Goal: Information Seeking & Learning: Learn about a topic

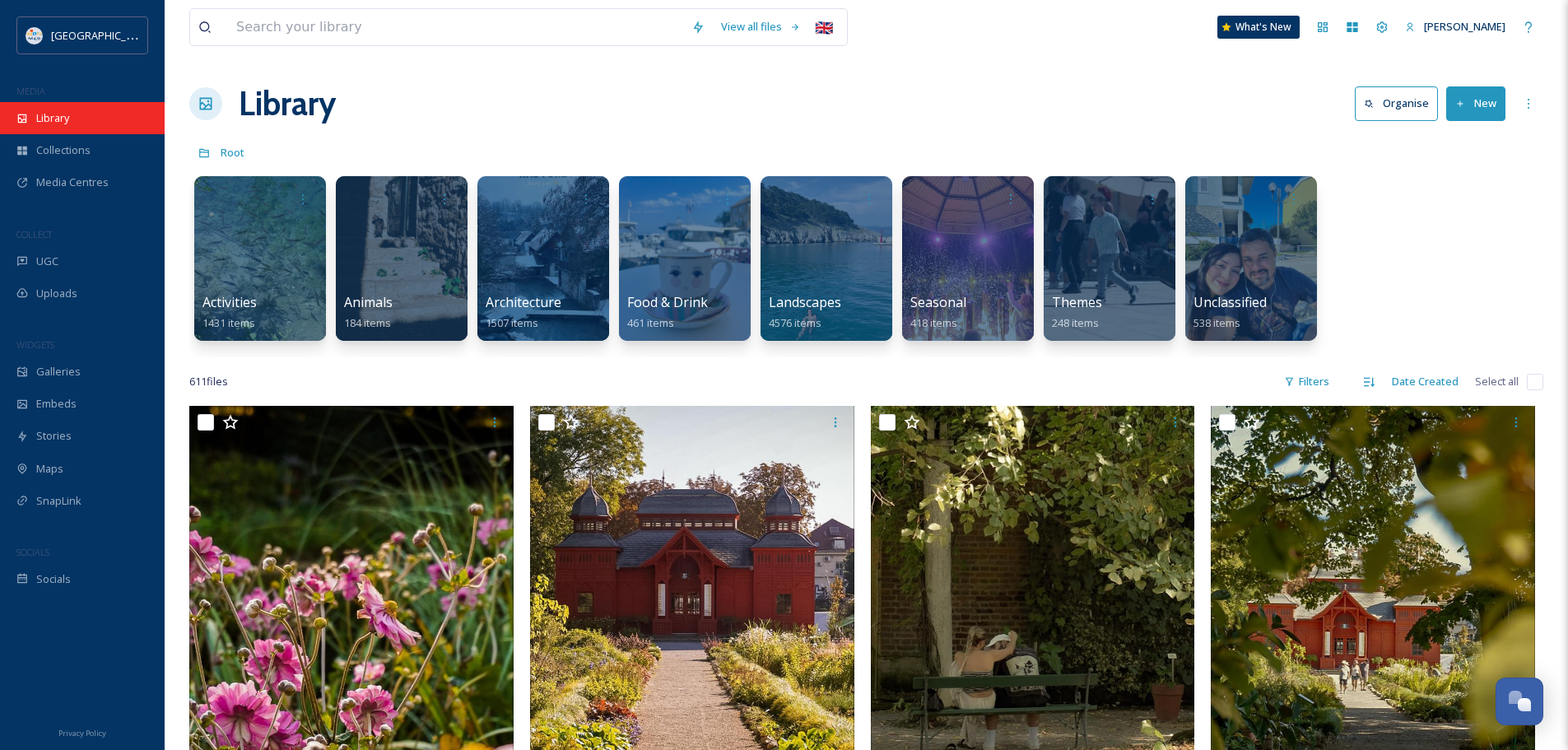
scroll to position [2308, 0]
click at [95, 124] on div "Library" at bounding box center [82, 118] width 164 height 32
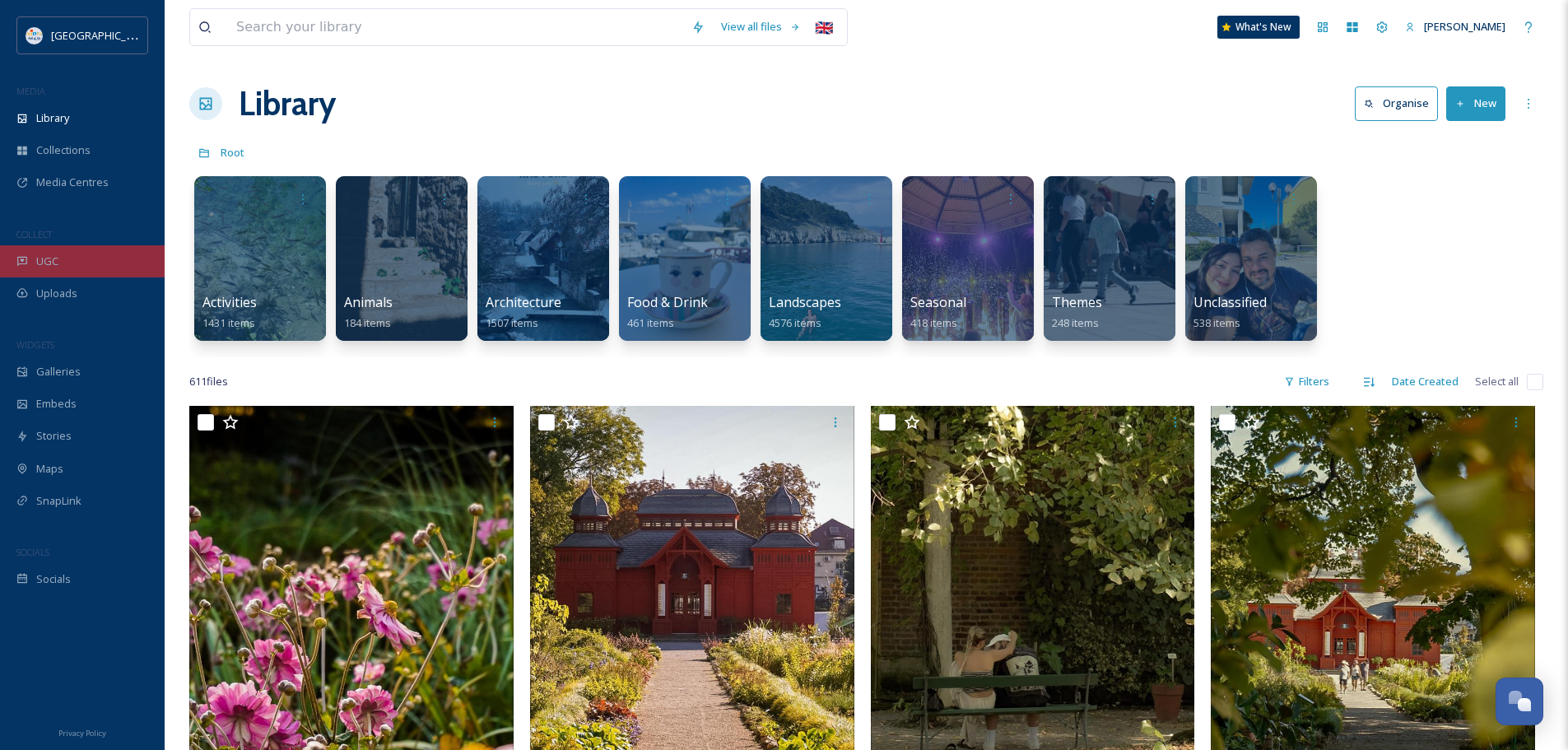
click at [95, 250] on div "UGC" at bounding box center [82, 261] width 164 height 32
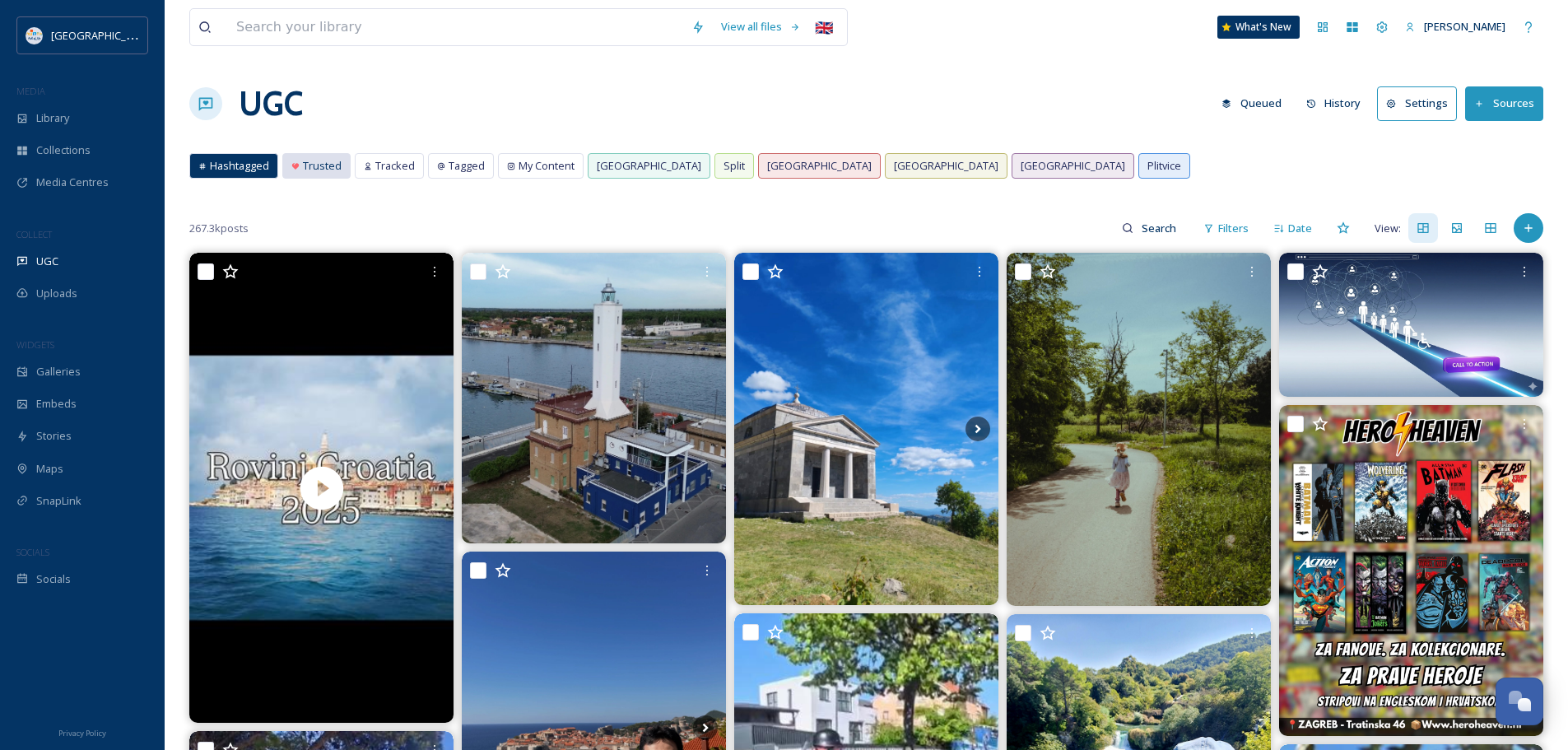
click at [324, 157] on div "Trusted" at bounding box center [316, 166] width 66 height 24
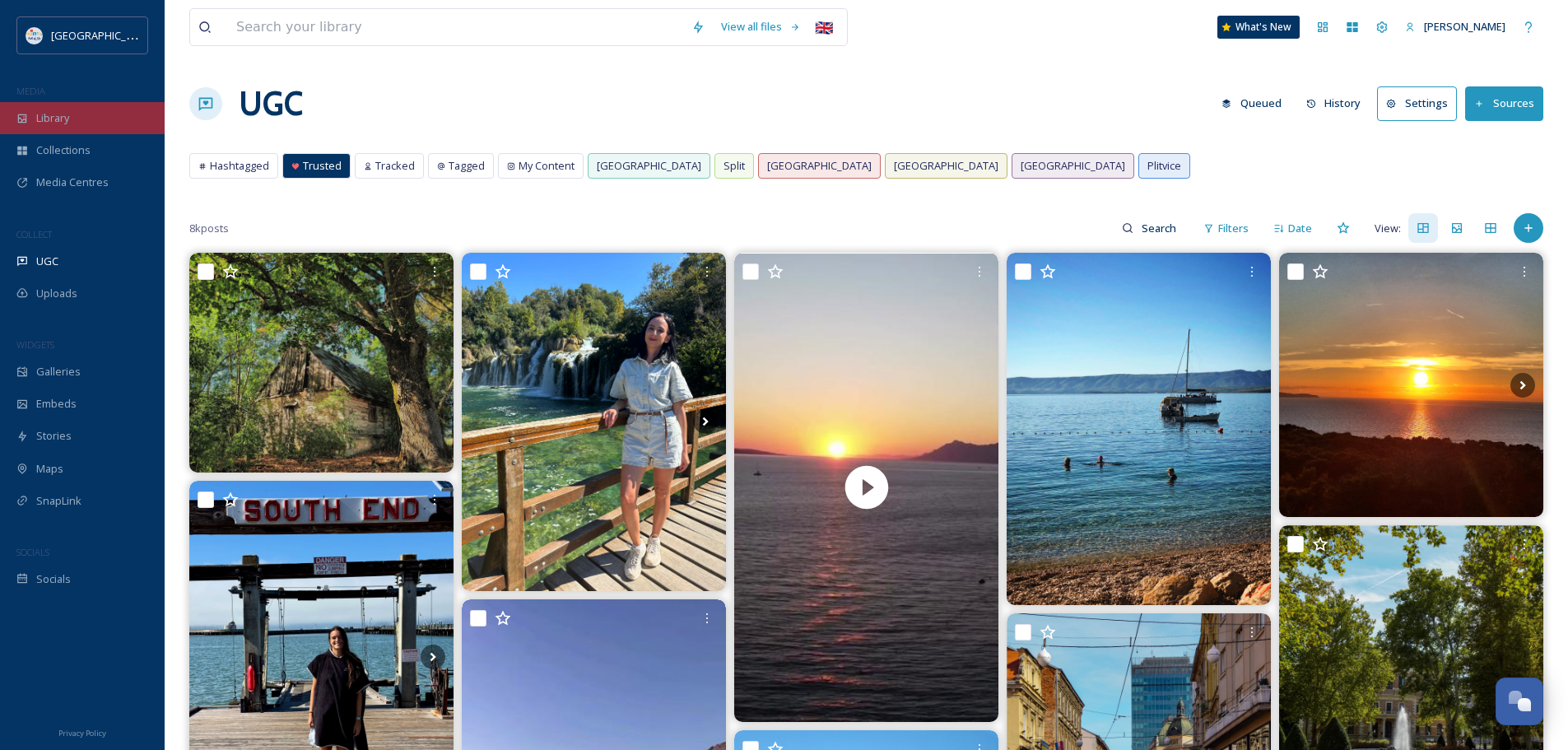
click at [57, 121] on span "Library" at bounding box center [52, 118] width 33 height 15
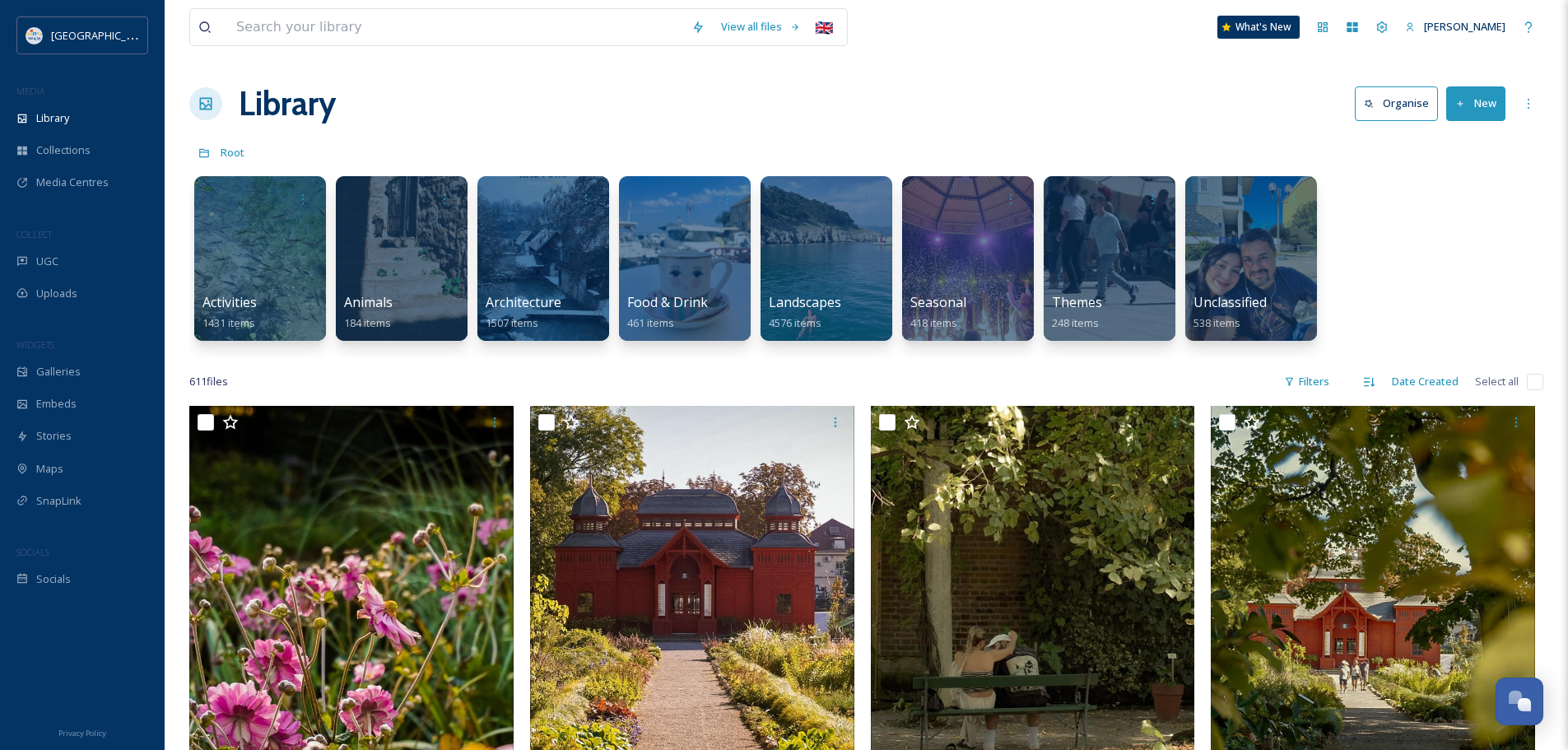
click at [410, 105] on div "Library Organise New" at bounding box center [866, 103] width 1354 height 49
drag, startPoint x: 353, startPoint y: 107, endPoint x: 181, endPoint y: 104, distance: 172.0
click at [454, 109] on div "Library Organise New" at bounding box center [866, 103] width 1354 height 49
click at [383, 244] on div at bounding box center [401, 258] width 134 height 168
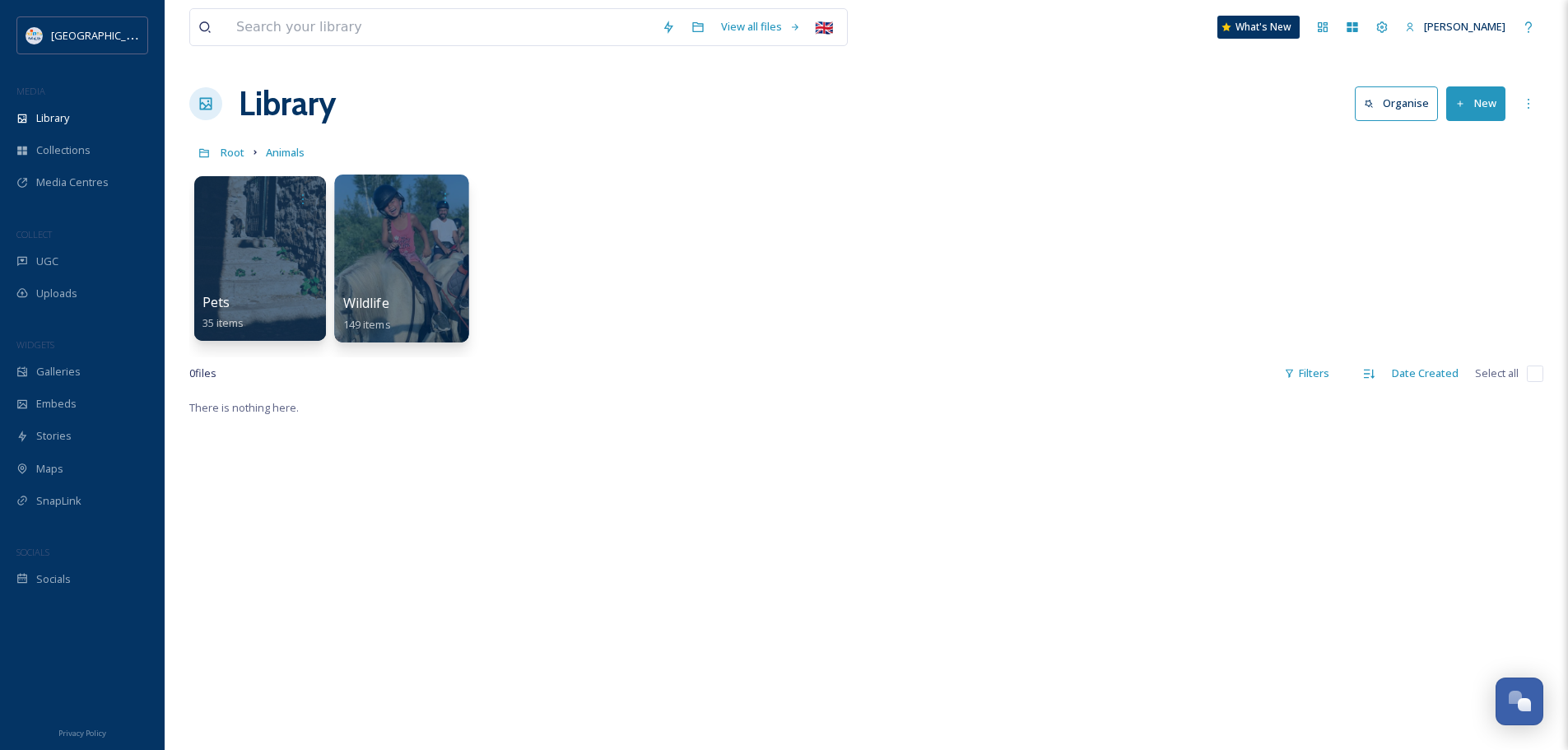
click at [366, 237] on div at bounding box center [401, 258] width 134 height 168
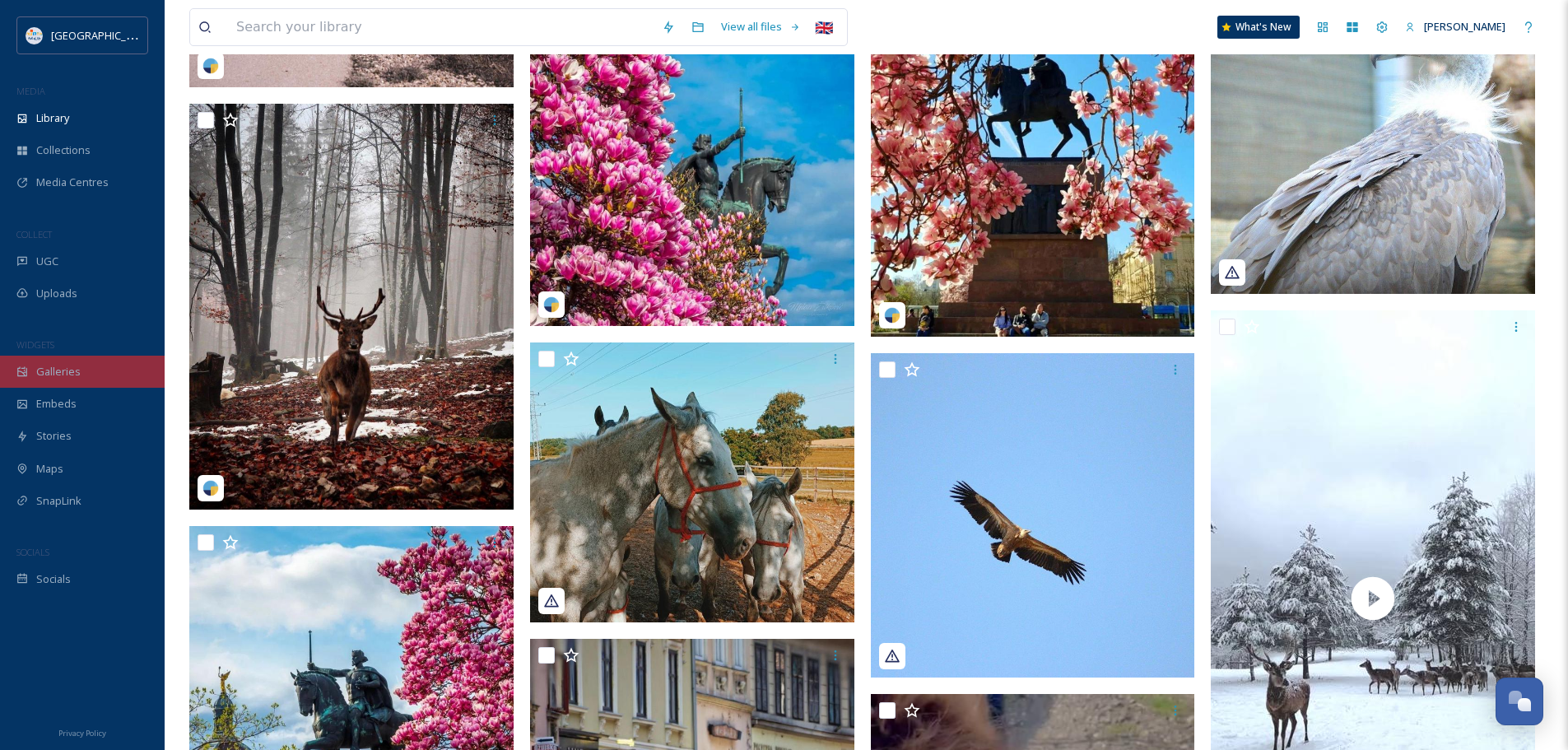
scroll to position [10780, 0]
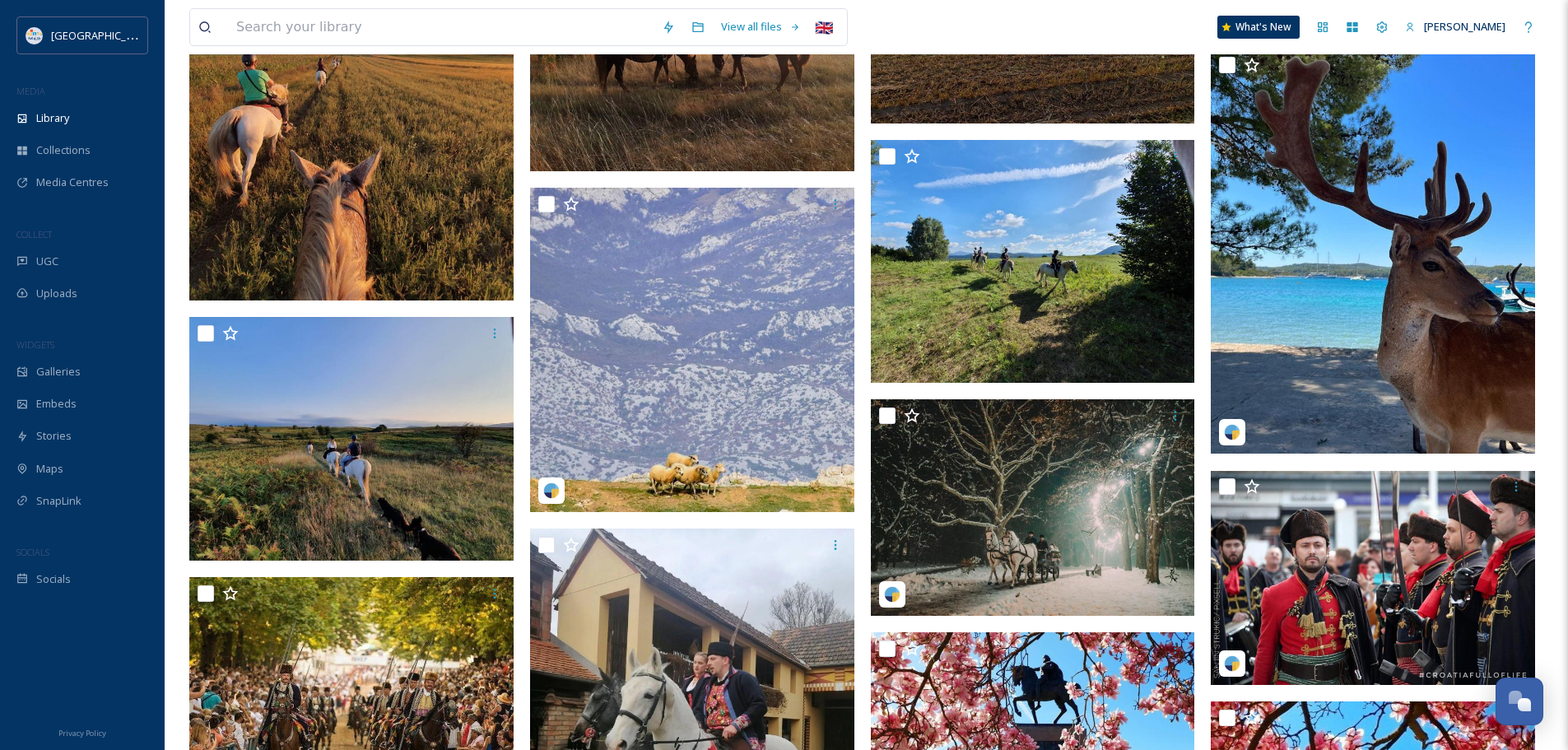
scroll to position [8786, 0]
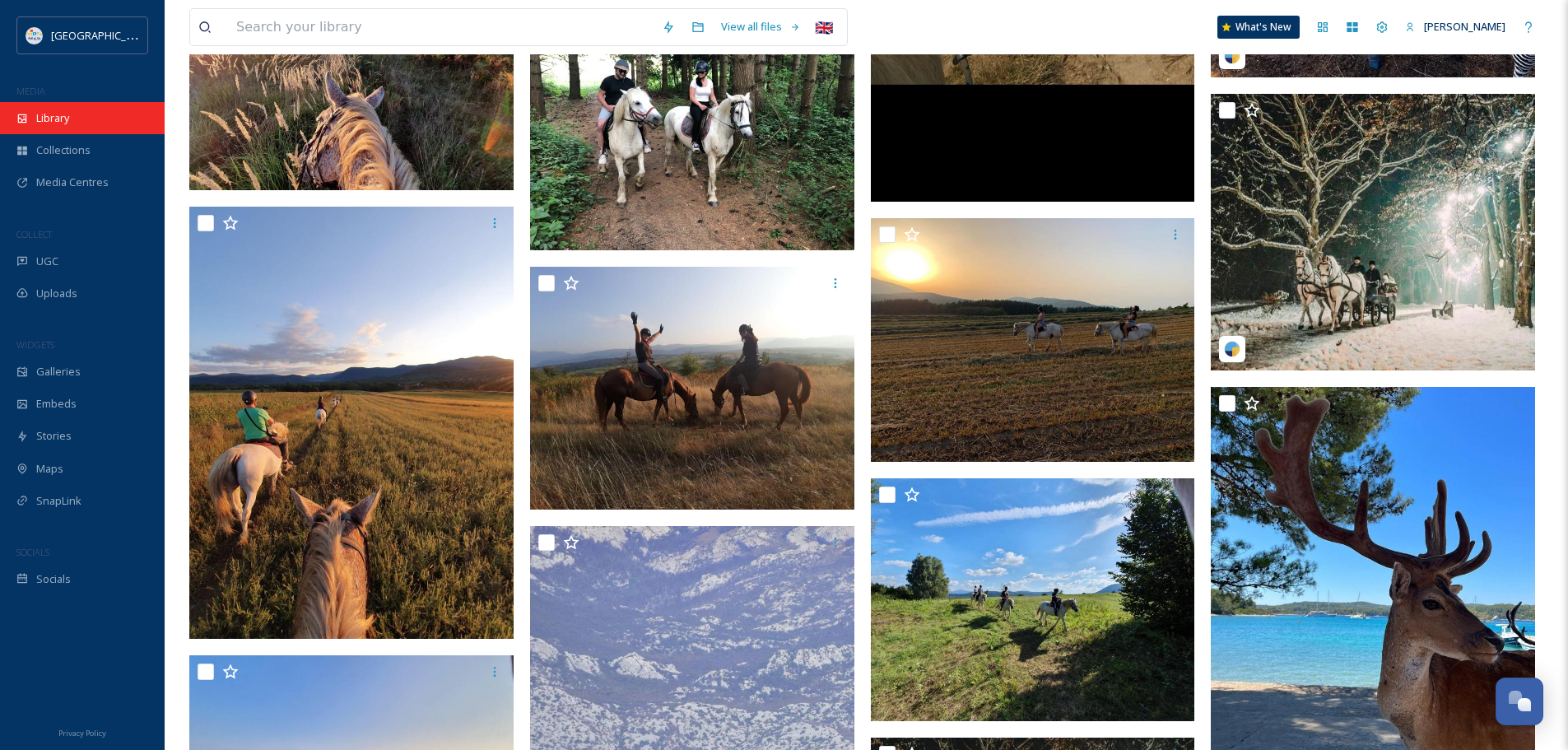
click at [49, 121] on span "Library" at bounding box center [52, 118] width 33 height 15
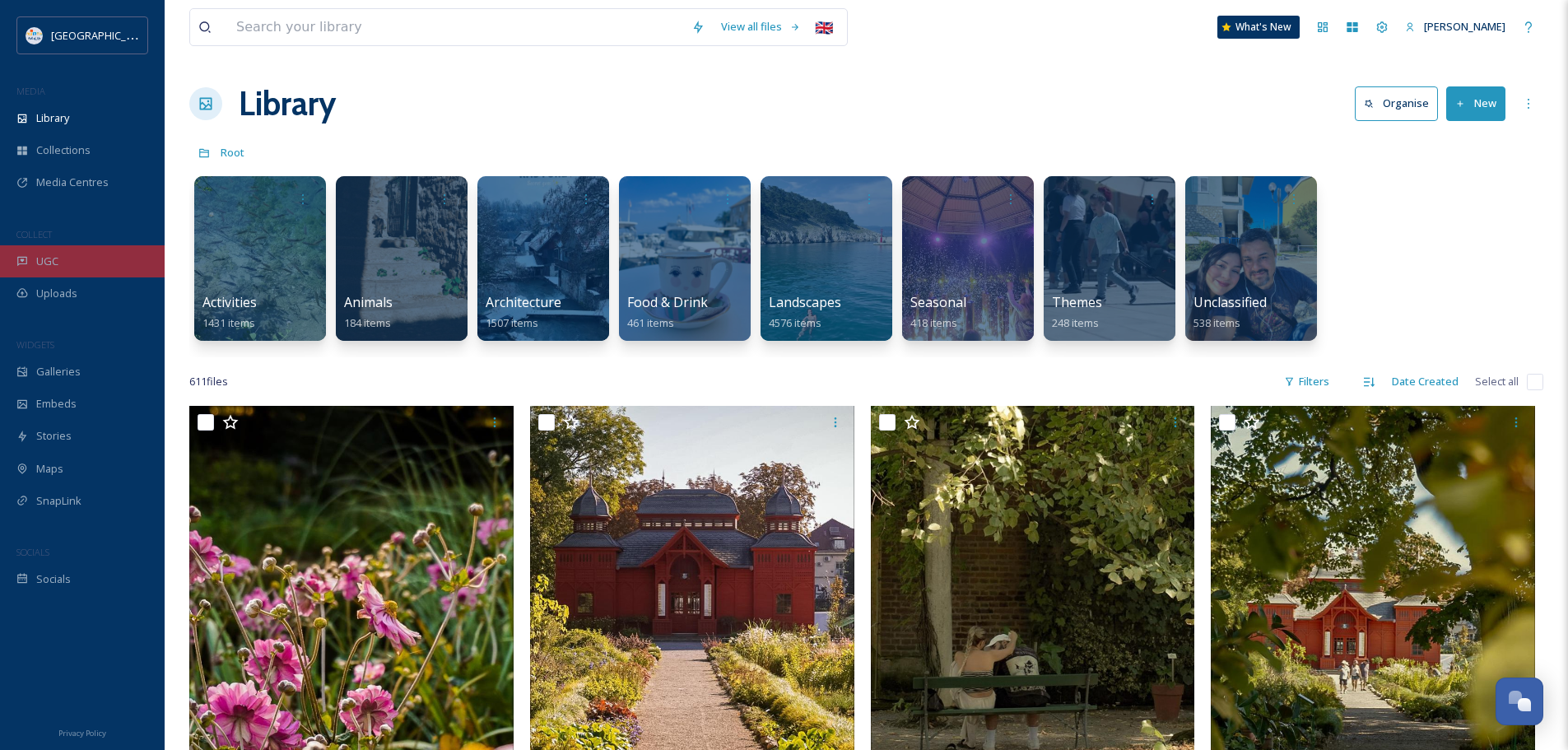
click at [42, 254] on span "UGC" at bounding box center [47, 261] width 22 height 15
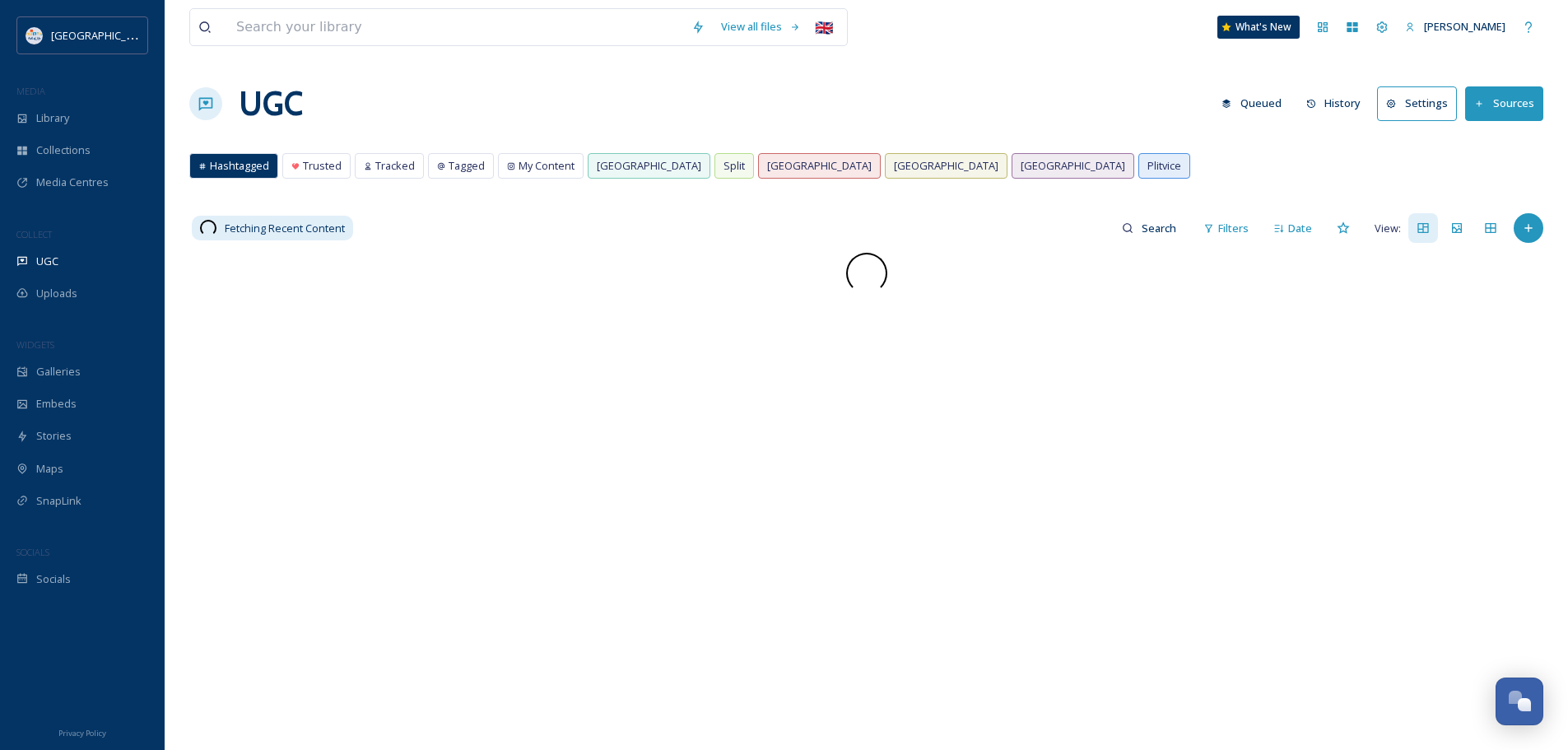
click at [1000, 110] on div "UGC Queued History Settings Sources" at bounding box center [866, 103] width 1354 height 49
click at [619, 161] on span "[GEOGRAPHIC_DATA]" at bounding box center [649, 166] width 105 height 15
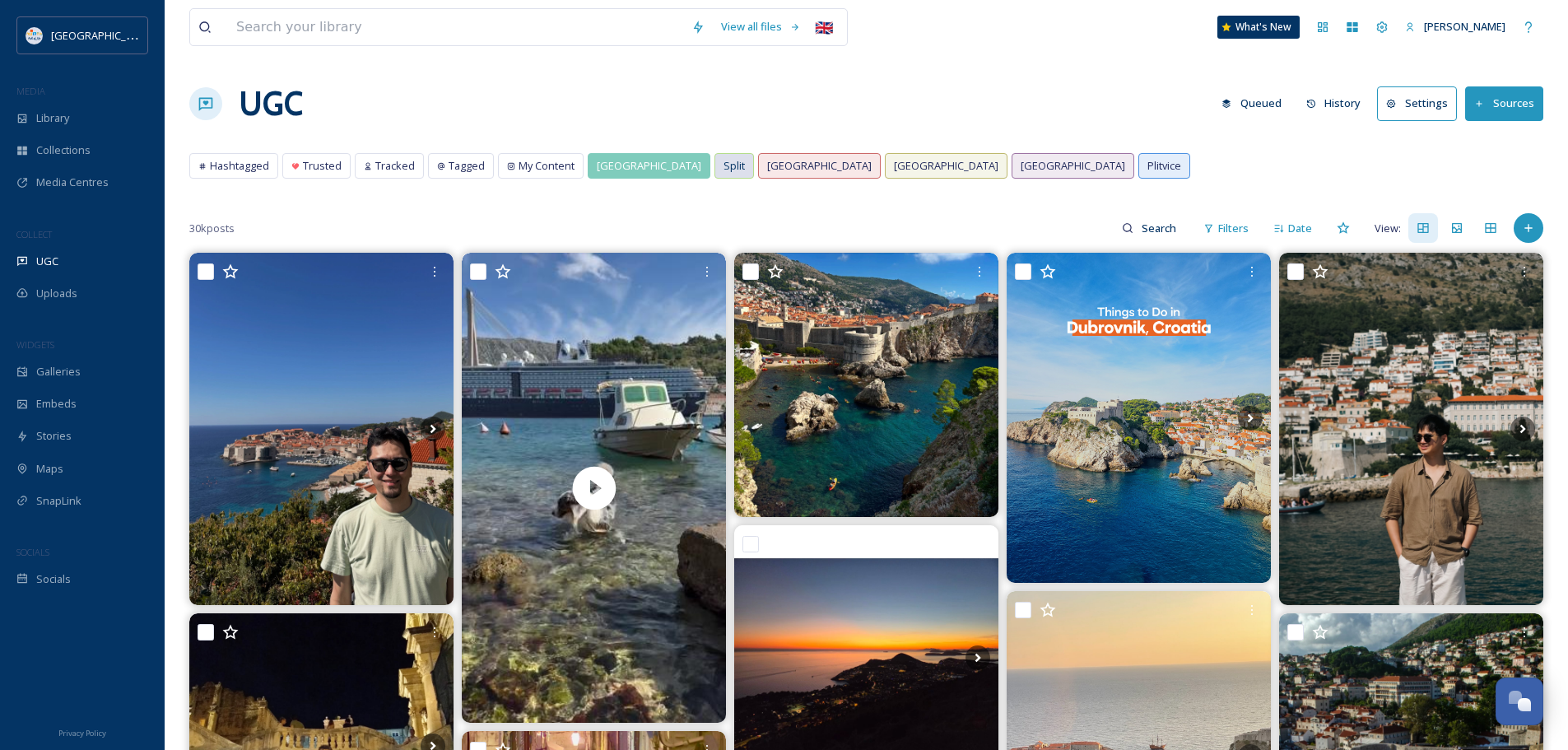
click at [723, 167] on span "Split" at bounding box center [734, 166] width 22 height 15
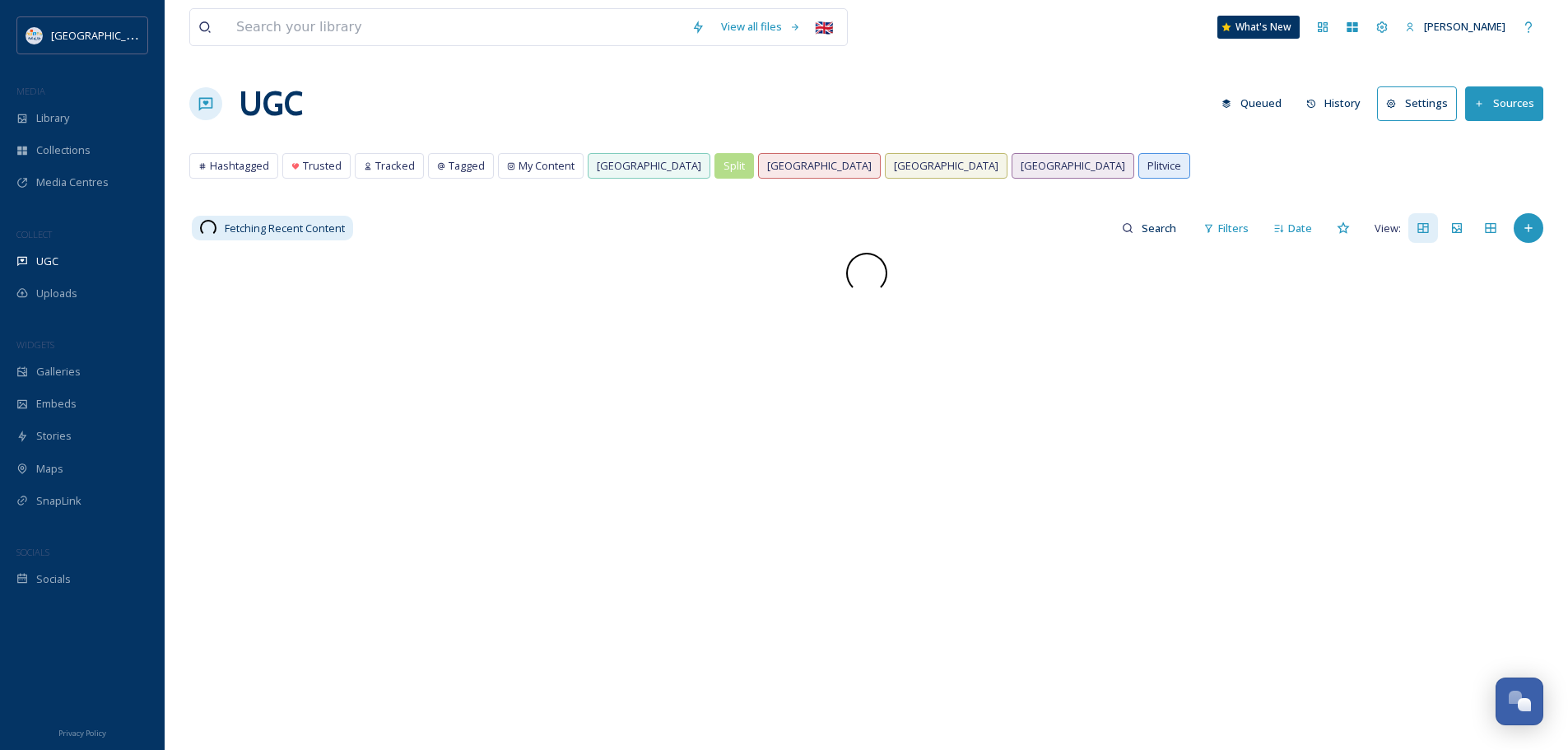
click at [602, 108] on div "UGC Queued History Settings Sources" at bounding box center [866, 103] width 1354 height 49
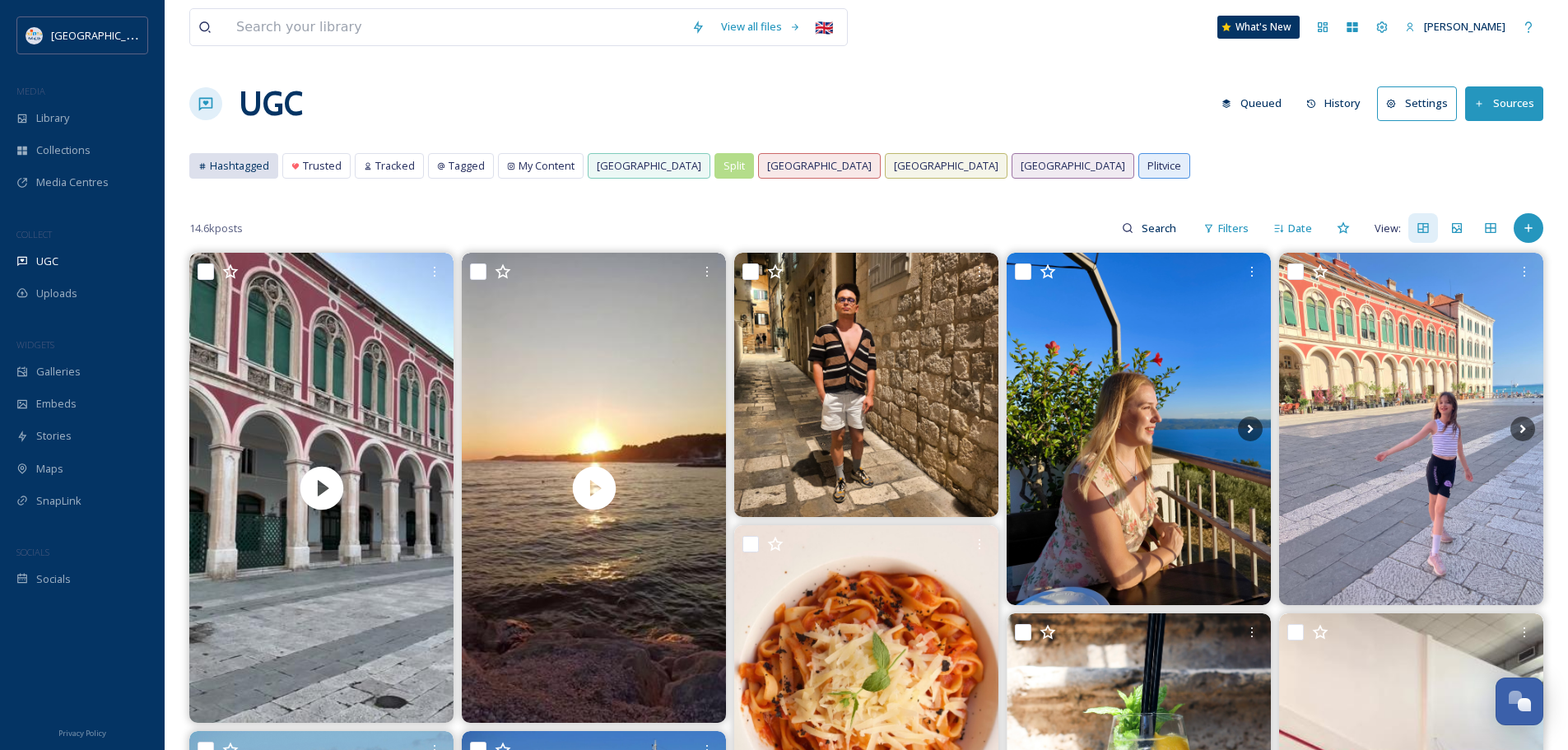
click at [261, 168] on span "Hashtagged" at bounding box center [239, 166] width 59 height 15
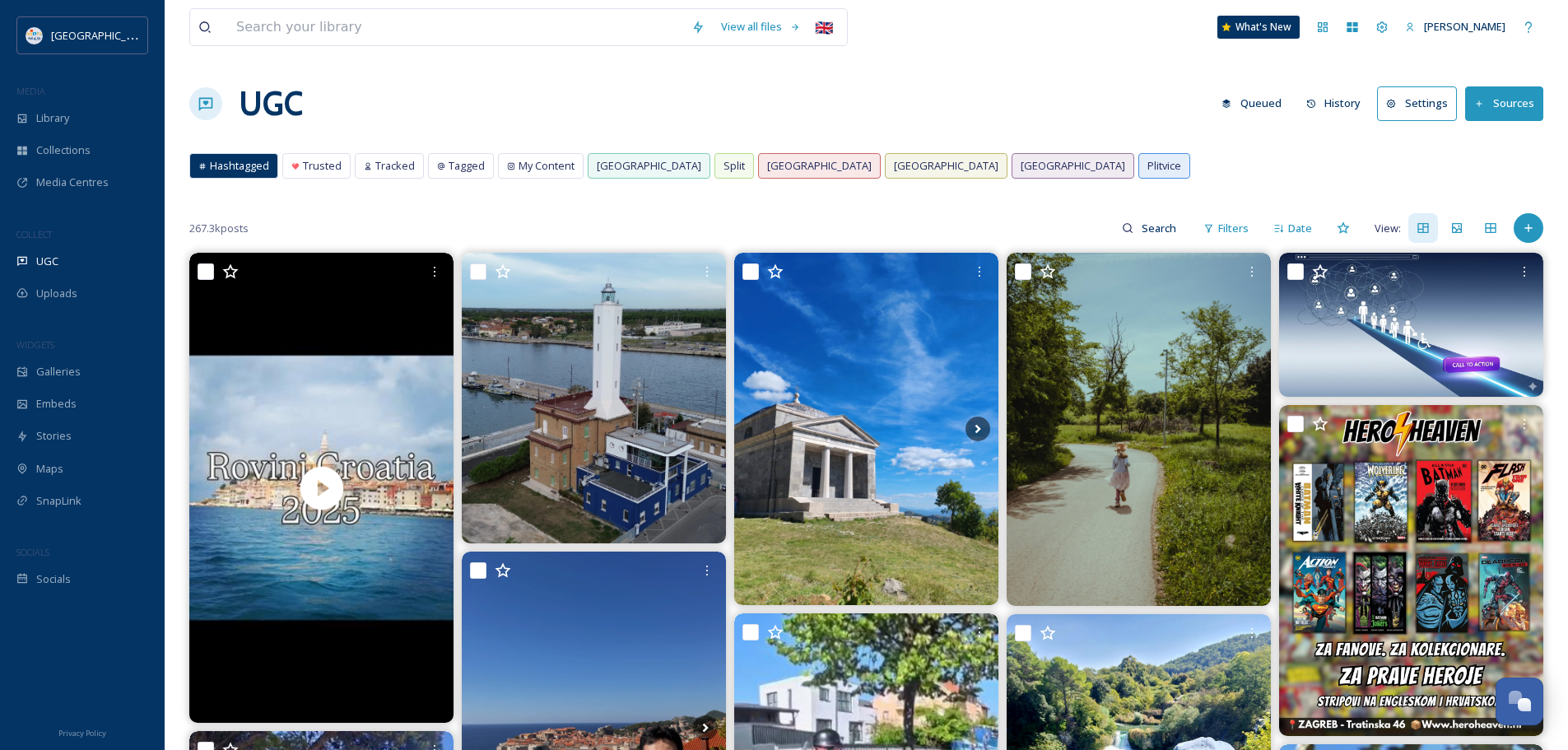
click at [372, 87] on div "UGC Queued History Settings Sources" at bounding box center [866, 103] width 1354 height 49
click at [1030, 95] on div "UGC Queued History Settings Sources" at bounding box center [866, 103] width 1354 height 49
